Goal: Communication & Community: Answer question/provide support

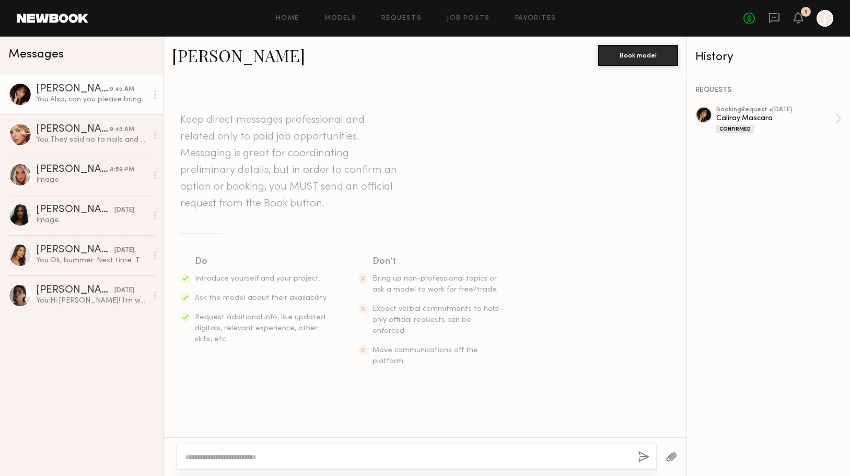
scroll to position [1709, 0]
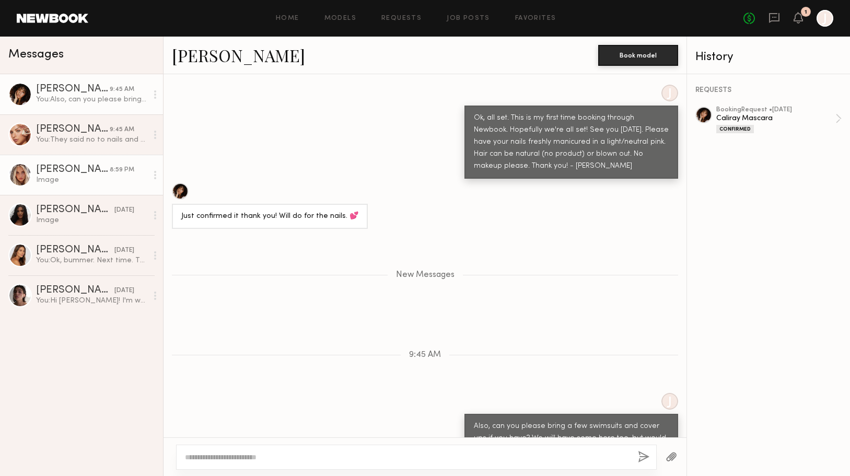
click at [109, 180] on div "Image" at bounding box center [91, 180] width 111 height 10
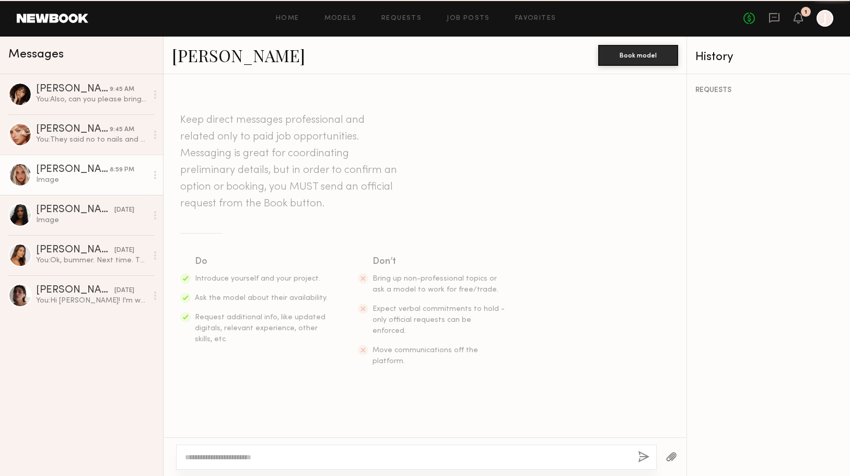
scroll to position [1068, 0]
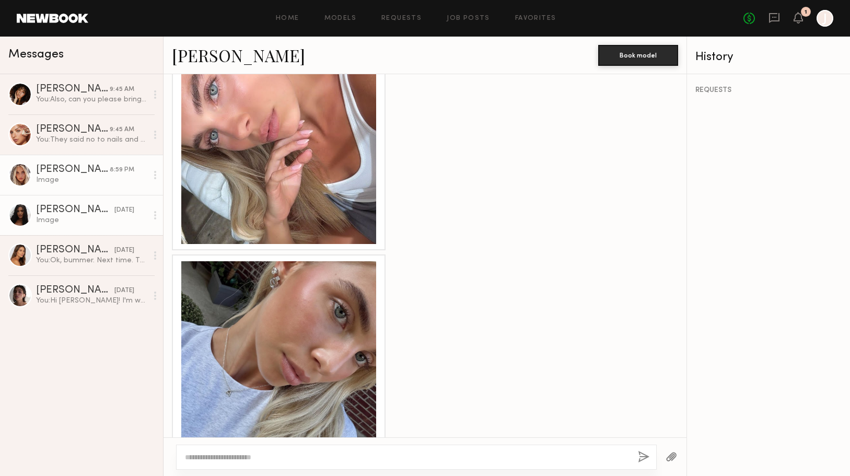
click at [95, 210] on div "Haleigh W." at bounding box center [75, 210] width 78 height 10
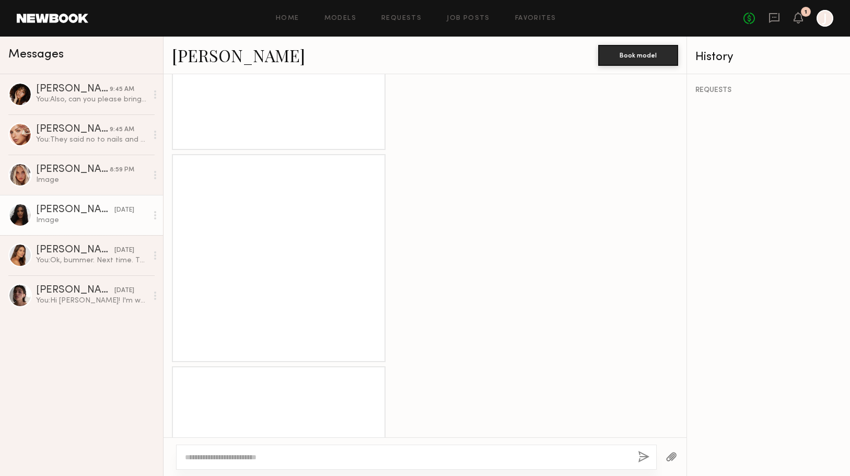
scroll to position [774, 0]
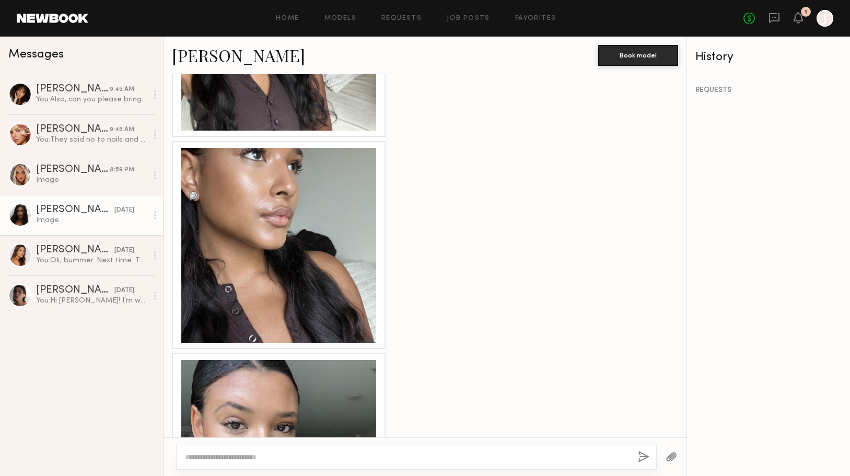
click at [252, 189] on div at bounding box center [278, 245] width 195 height 195
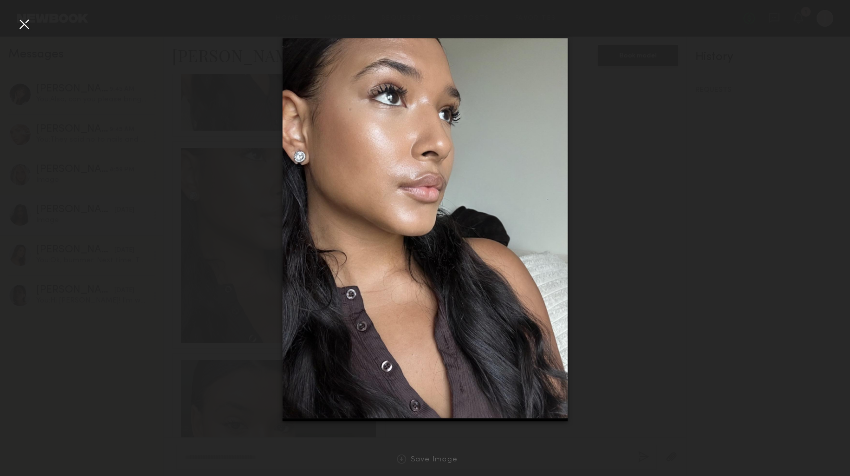
click at [25, 26] on div at bounding box center [24, 24] width 17 height 17
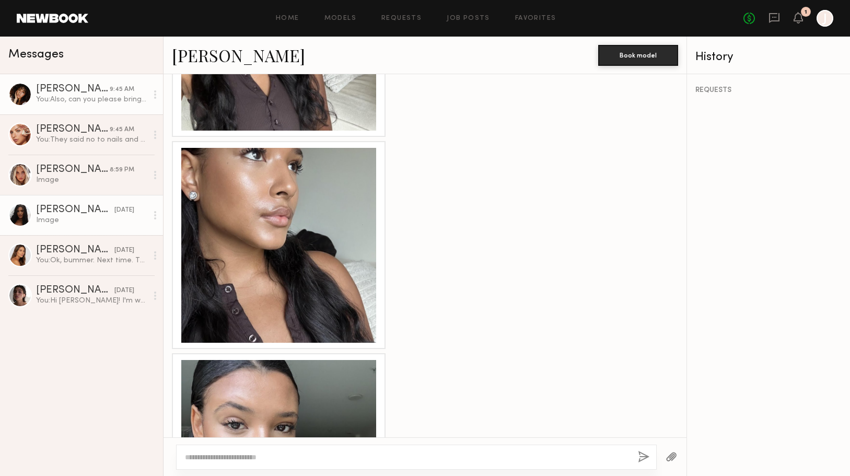
click at [87, 85] on div "[PERSON_NAME]" at bounding box center [73, 89] width 74 height 10
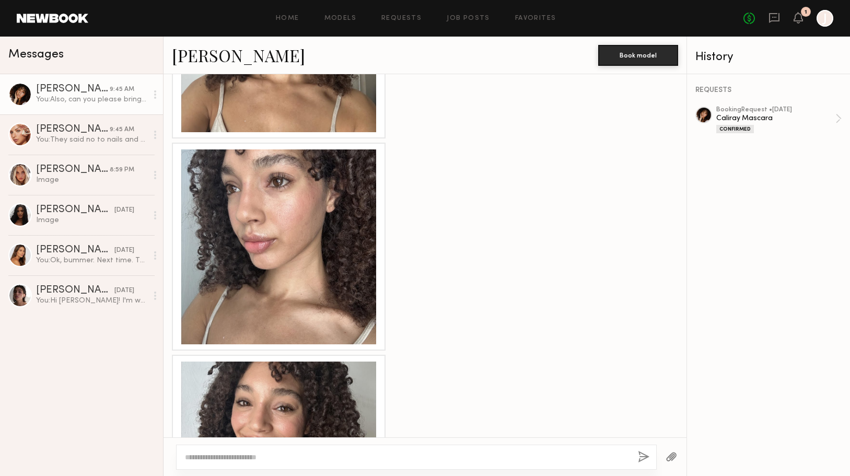
scroll to position [825, 0]
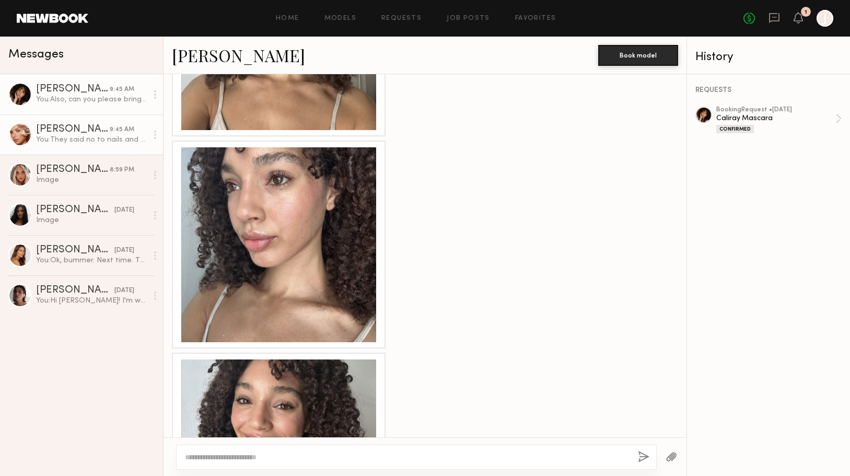
click at [87, 132] on div "[PERSON_NAME]" at bounding box center [73, 129] width 74 height 10
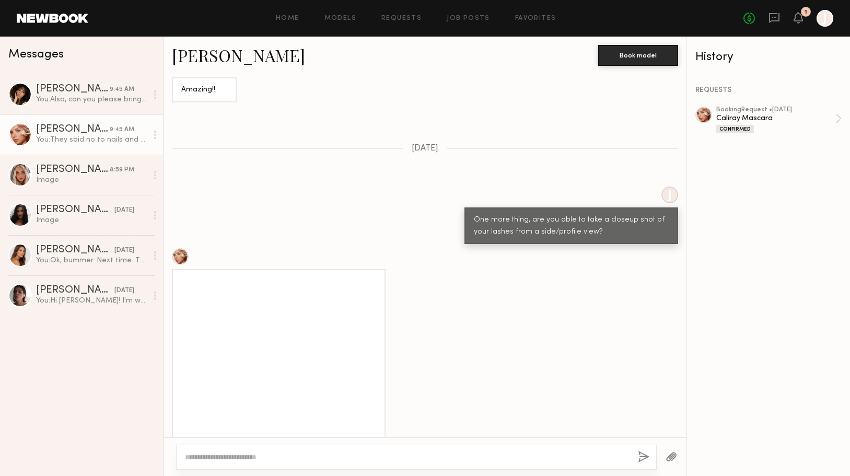
scroll to position [1351, 0]
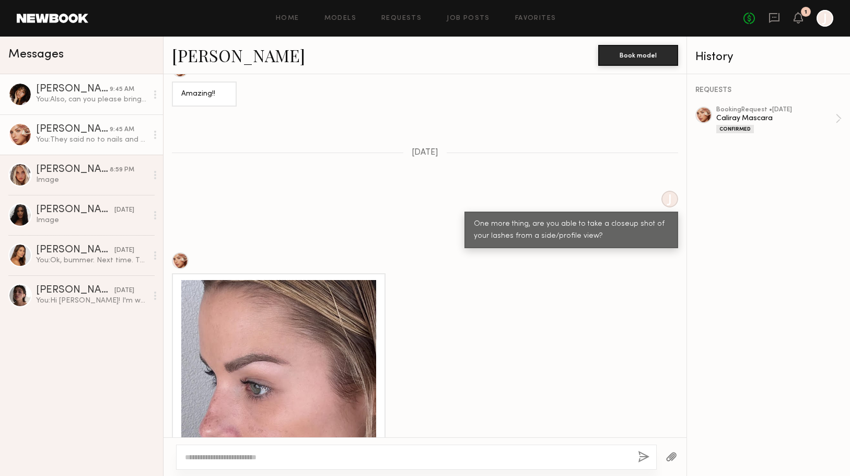
click at [81, 97] on div "You: Also, can you please bring a few swimsuits and cover ups if you have? We w…" at bounding box center [91, 100] width 111 height 10
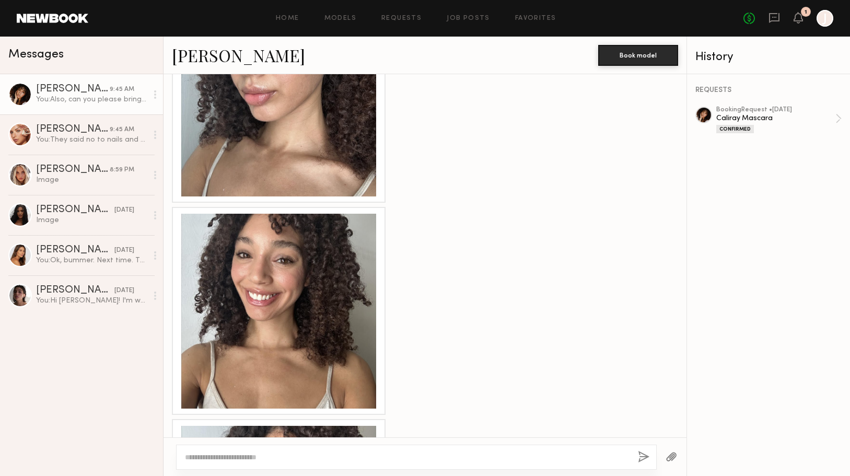
scroll to position [970, 0]
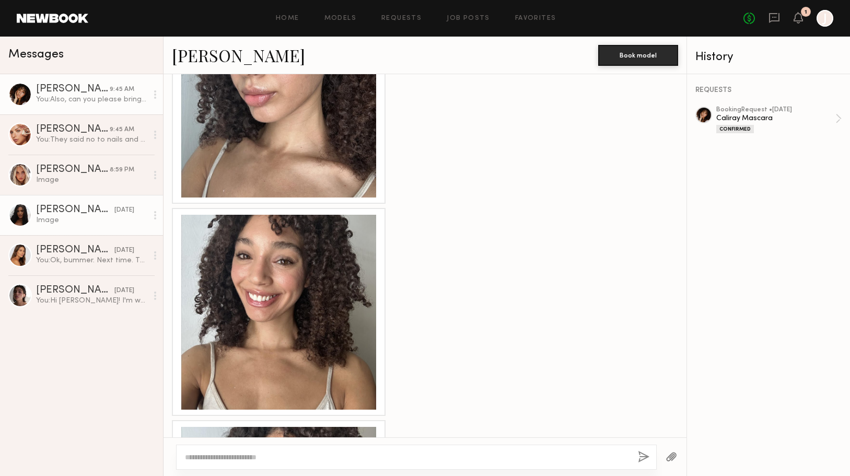
click at [78, 212] on div "Haleigh W." at bounding box center [75, 210] width 78 height 10
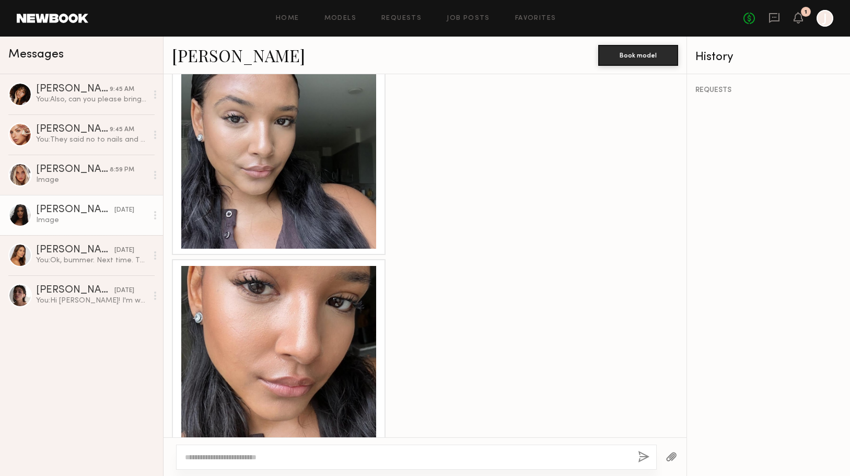
scroll to position [1079, 0]
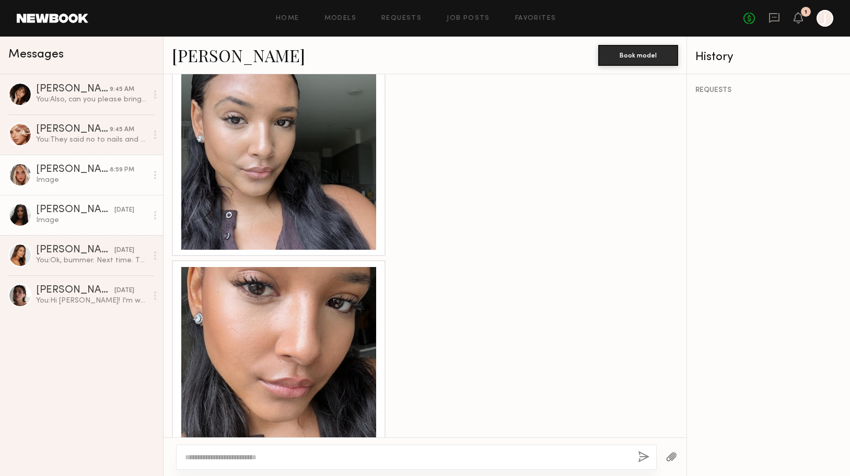
click at [77, 169] on div "Allea S." at bounding box center [73, 170] width 74 height 10
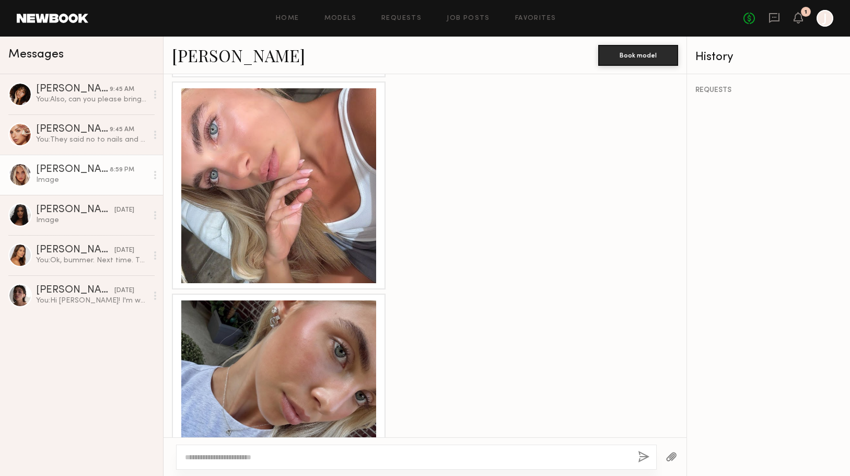
scroll to position [1068, 0]
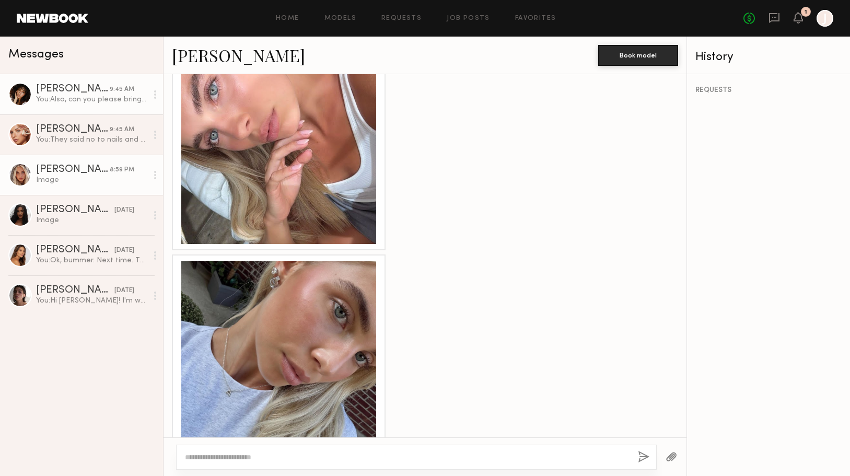
click at [71, 88] on div "Brianna L." at bounding box center [73, 89] width 74 height 10
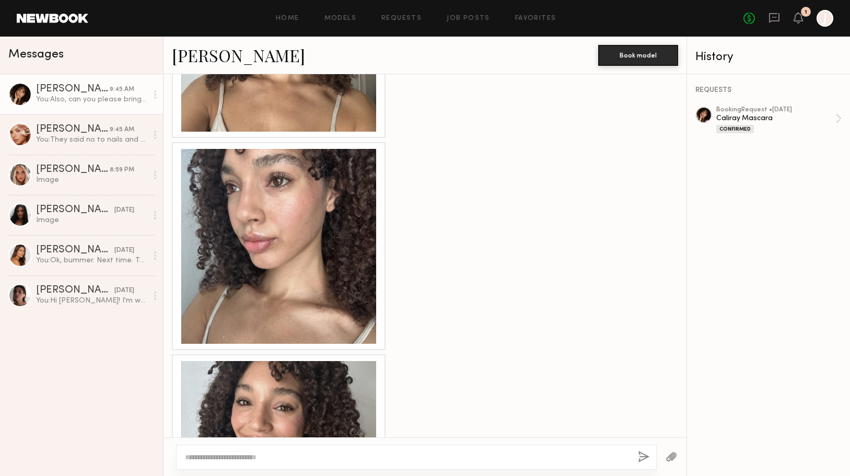
scroll to position [811, 0]
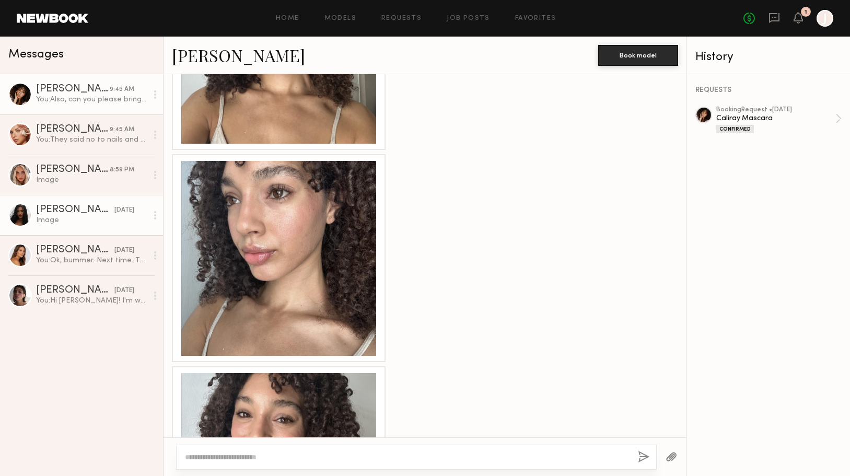
click at [86, 232] on link "Haleigh W. 09/26/2025 Image" at bounding box center [81, 215] width 163 height 40
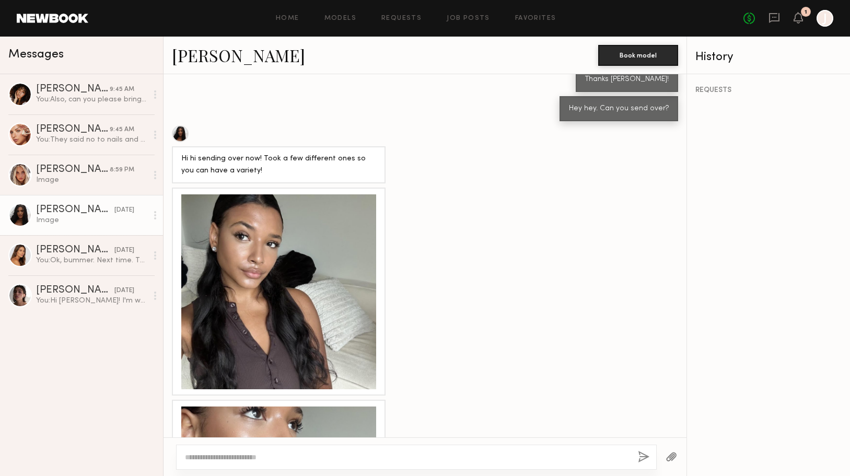
scroll to position [506, 0]
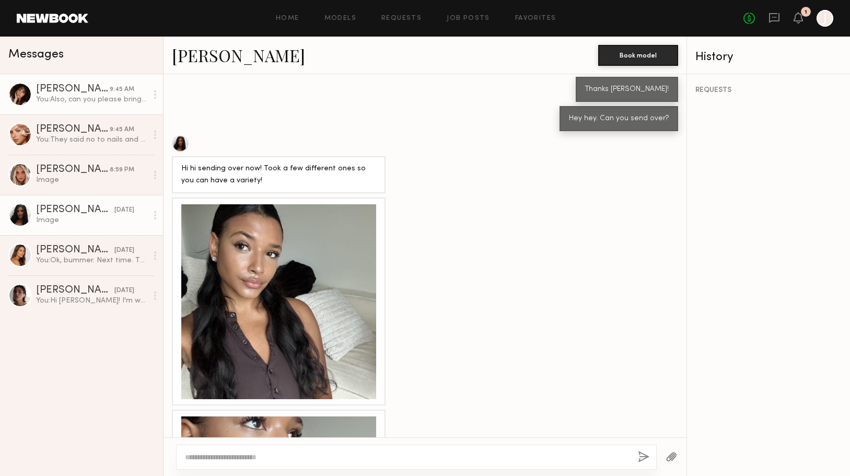
click at [110, 101] on div "You: Also, can you please bring a few swimsuits and cover ups if you have? We w…" at bounding box center [91, 100] width 111 height 10
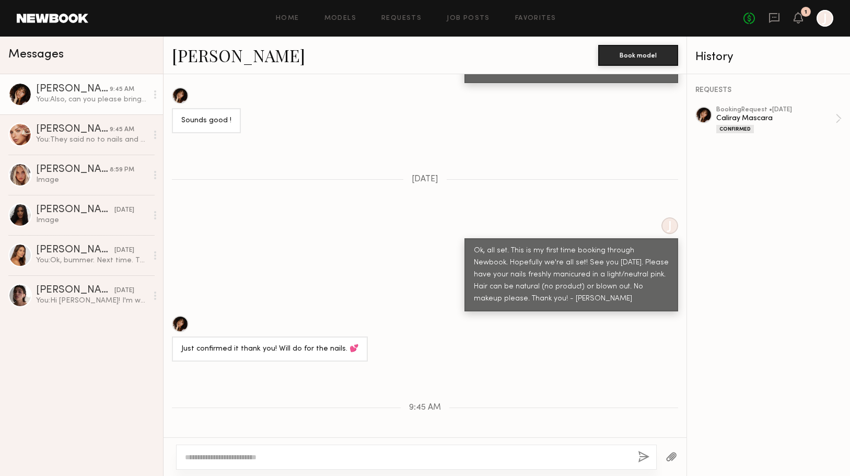
scroll to position [1589, 0]
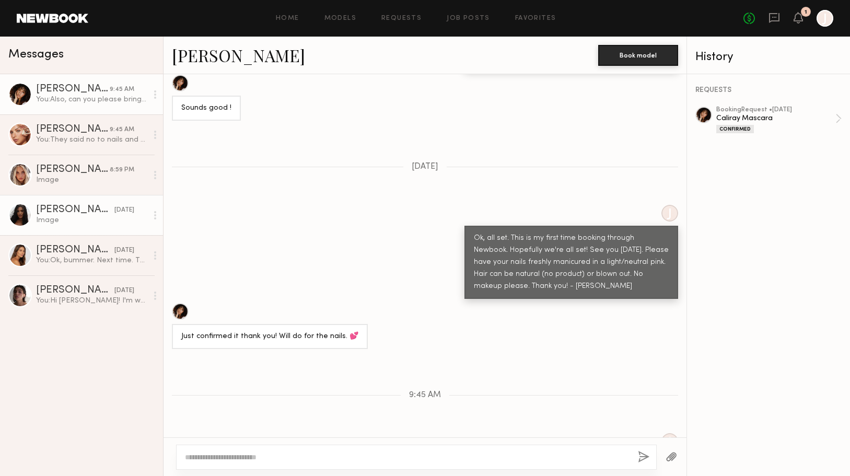
click at [96, 211] on div "Haleigh W." at bounding box center [75, 210] width 78 height 10
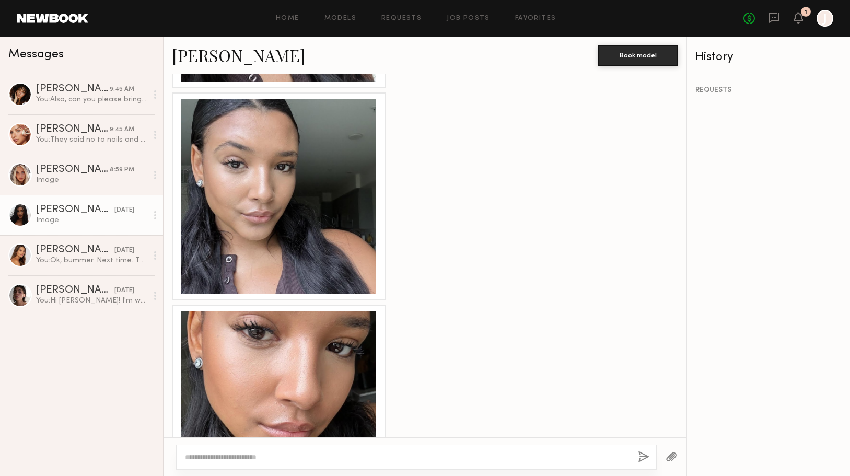
scroll to position [1025, 0]
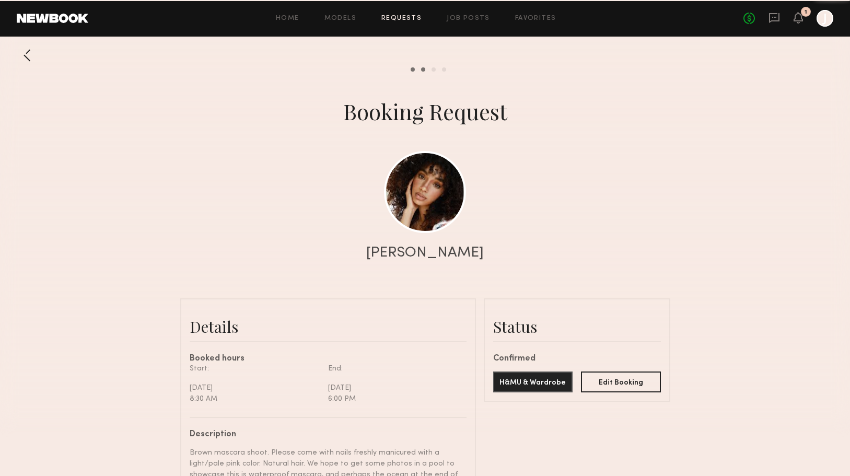
scroll to position [1228, 0]
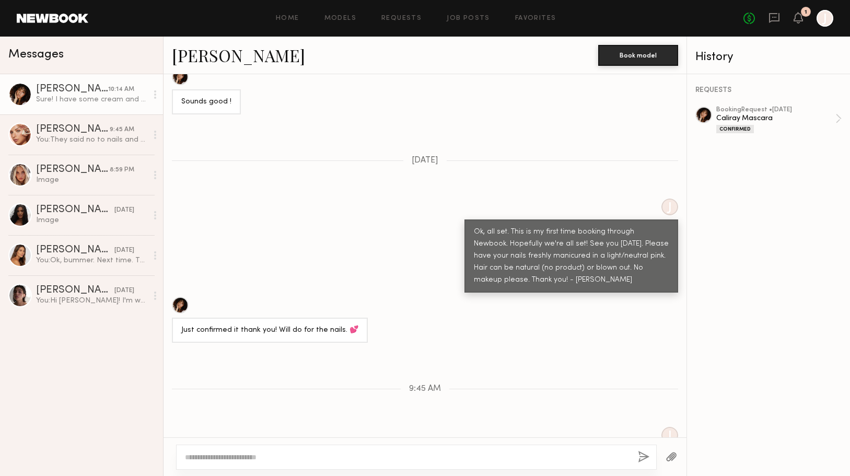
scroll to position [1383, 0]
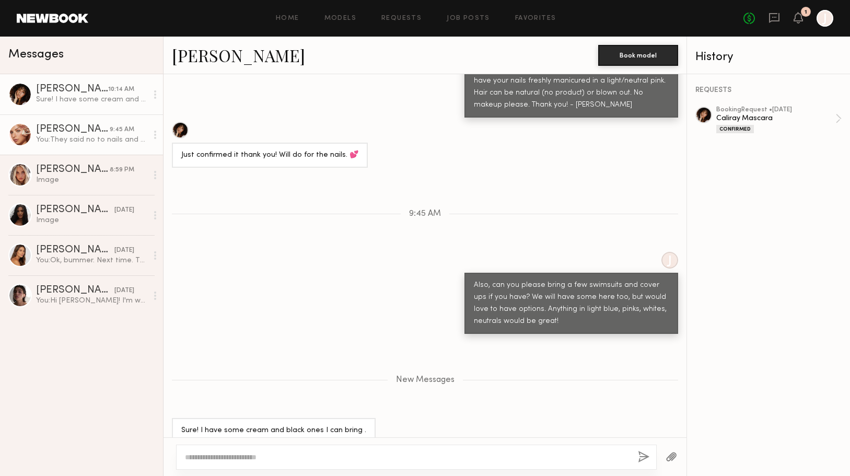
click at [92, 126] on div "[PERSON_NAME]" at bounding box center [73, 129] width 74 height 10
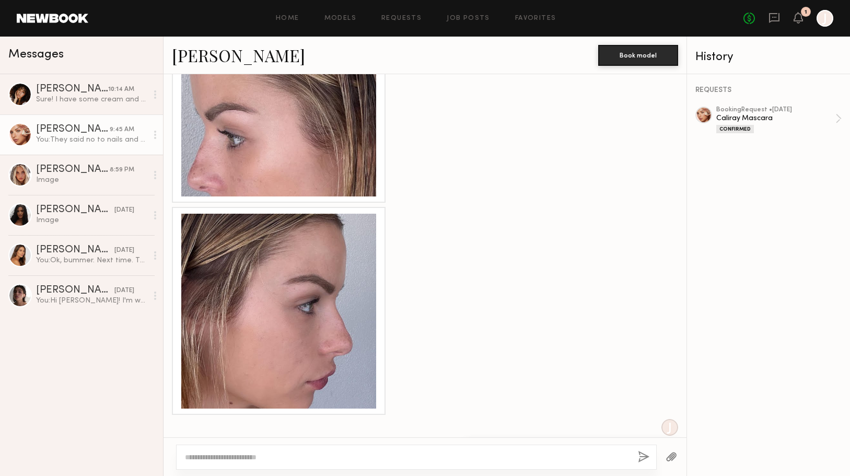
scroll to position [1793, 0]
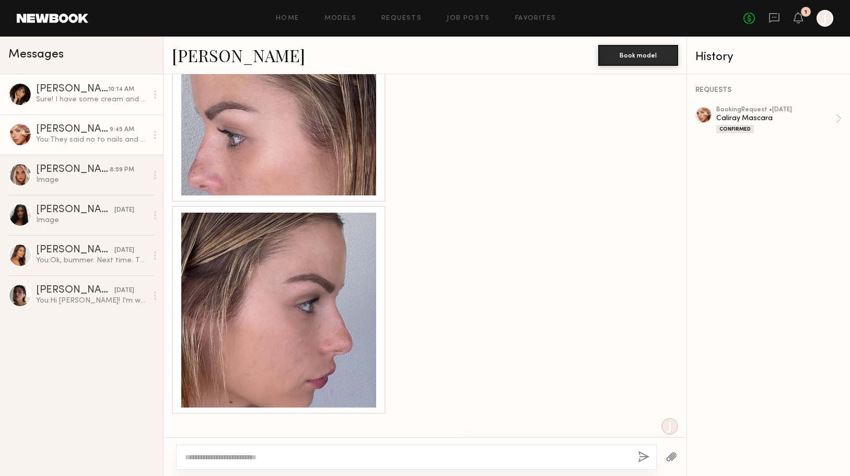
click at [120, 98] on div "Sure! I have some cream and black ones I can bring ." at bounding box center [91, 100] width 111 height 10
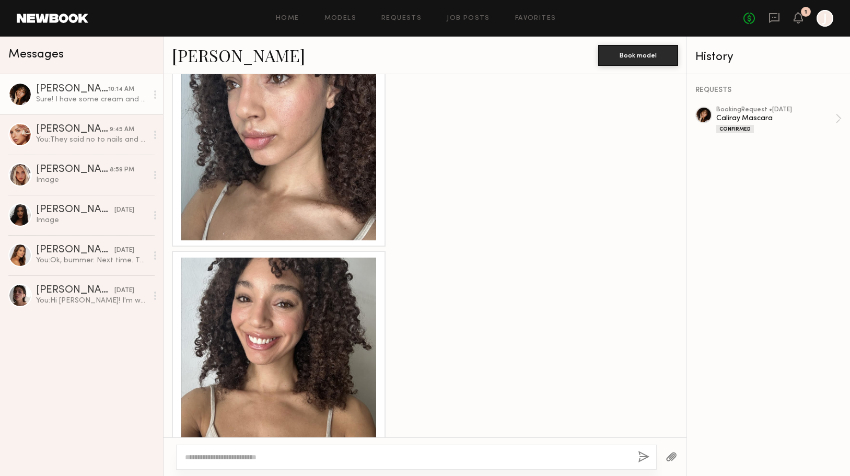
scroll to position [543, 0]
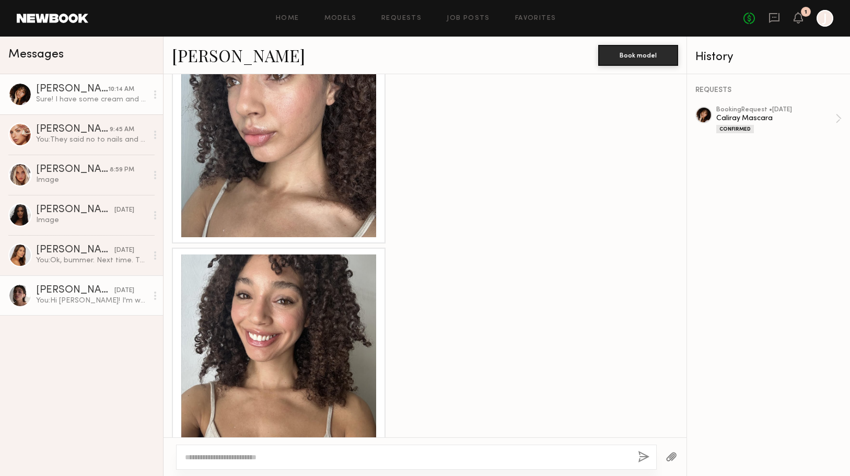
click at [87, 284] on link "Kelsey H. 09/25/2025 You: Hi Kelsey! I'm writing on behalf of makeup brand cali…" at bounding box center [81, 295] width 163 height 40
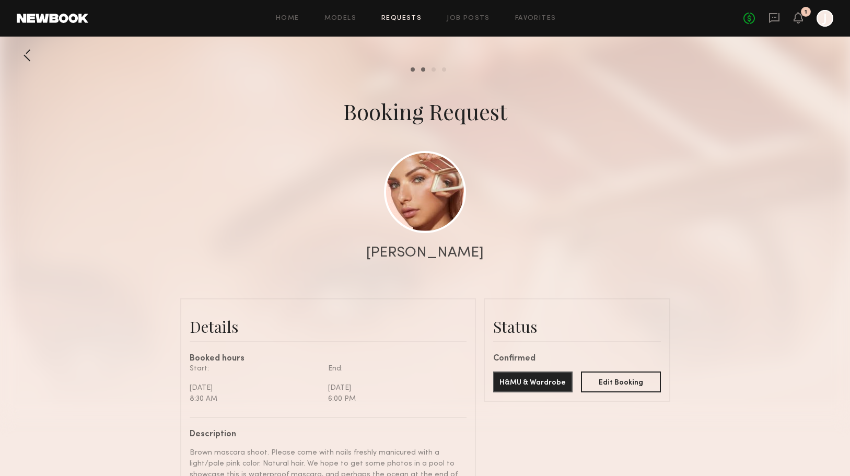
scroll to position [933, 0]
